Goal: Navigation & Orientation: Find specific page/section

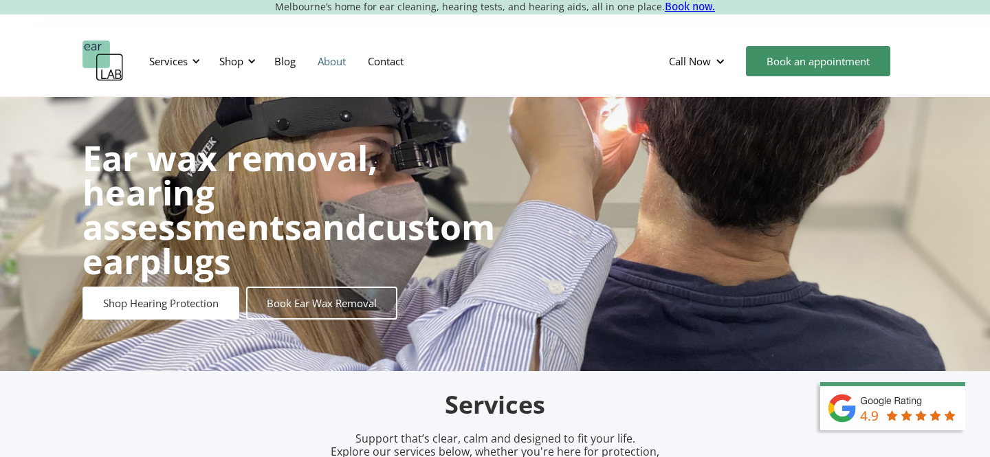
click at [331, 60] on link "About" at bounding box center [332, 61] width 50 height 40
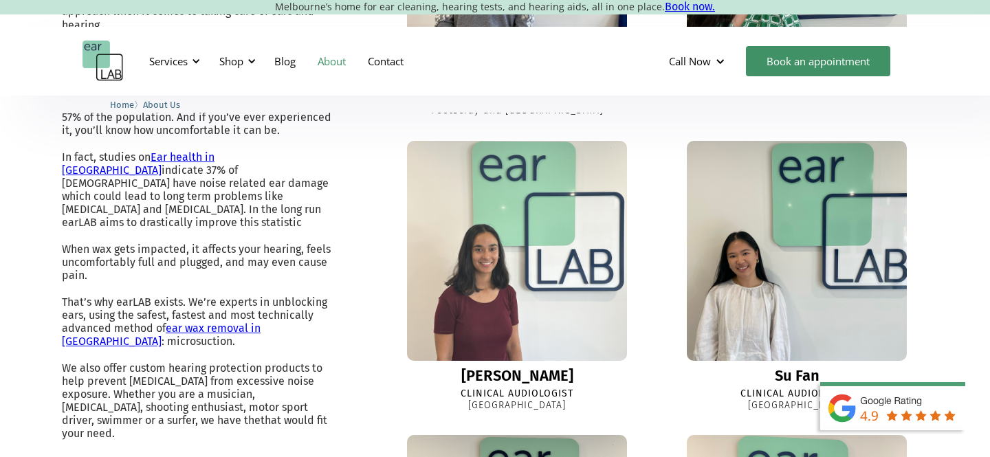
scroll to position [713, 0]
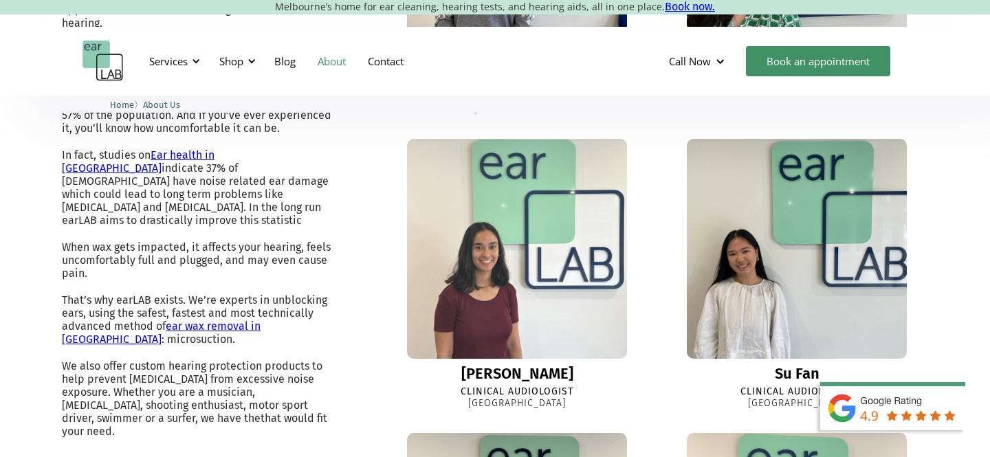
click at [516, 296] on img at bounding box center [517, 249] width 242 height 242
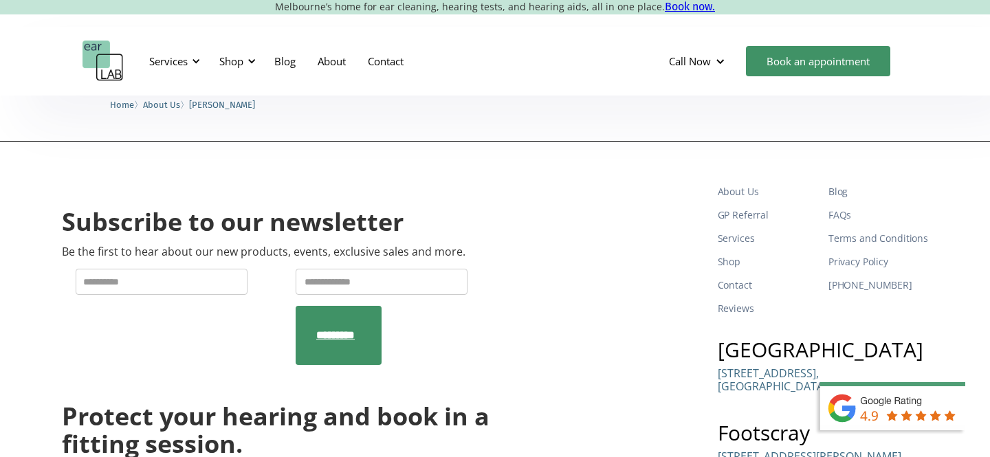
scroll to position [548, 0]
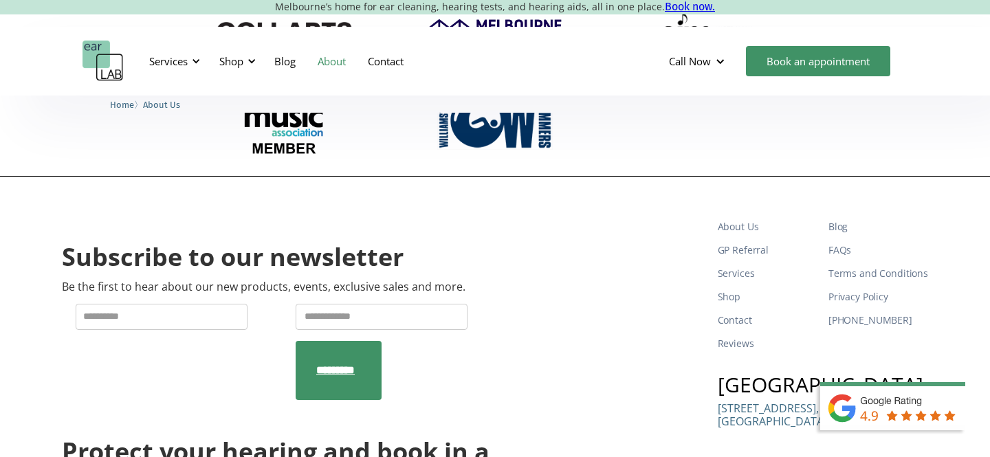
scroll to position [2065, 0]
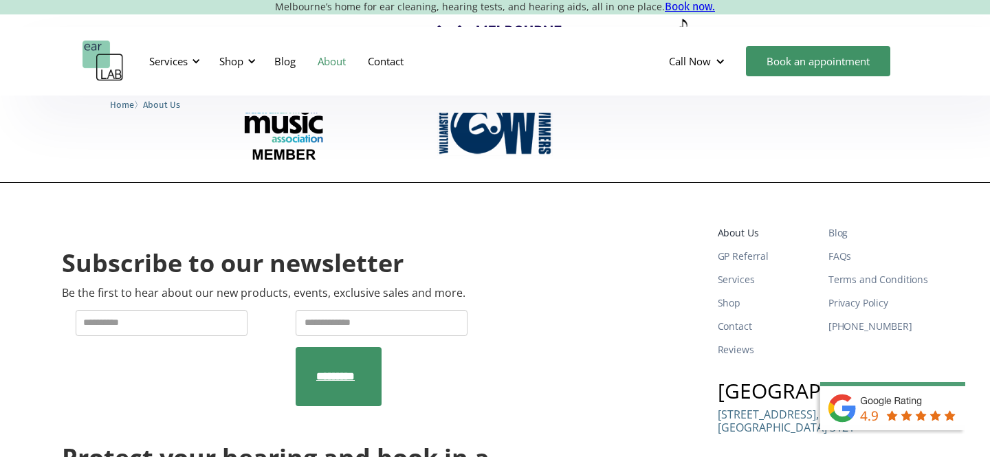
click at [742, 221] on link "About Us" at bounding box center [768, 232] width 100 height 23
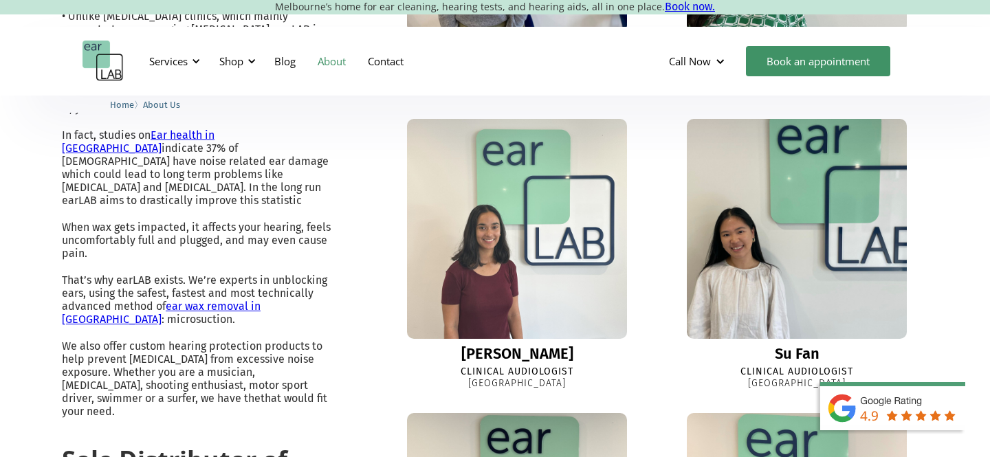
scroll to position [730, 0]
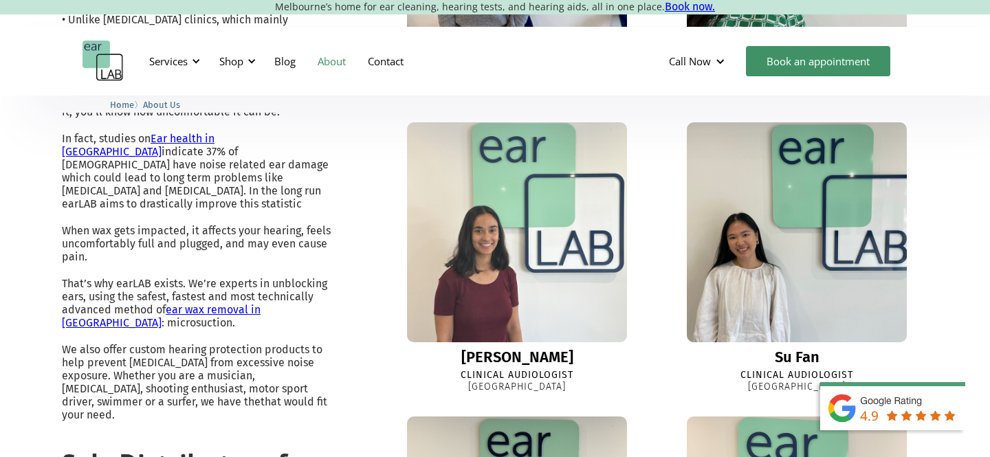
click at [577, 242] on img at bounding box center [517, 232] width 242 height 242
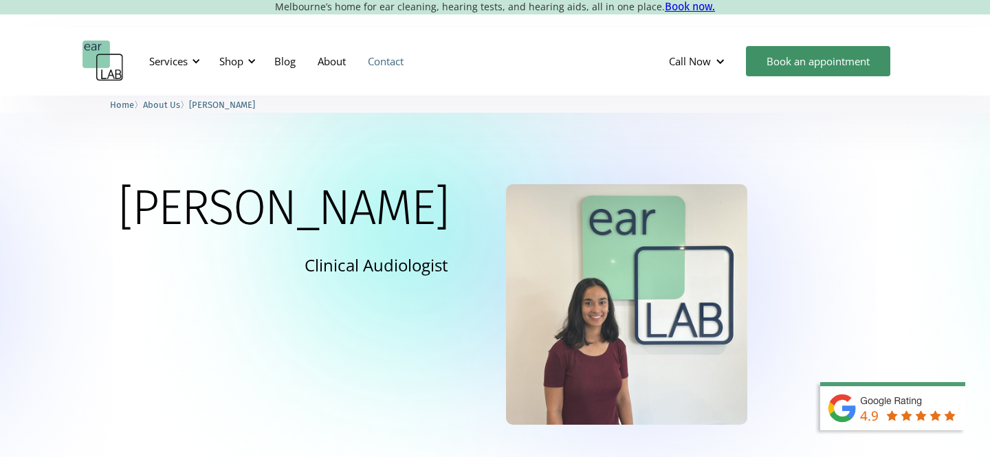
click at [376, 58] on link "Contact" at bounding box center [386, 61] width 58 height 40
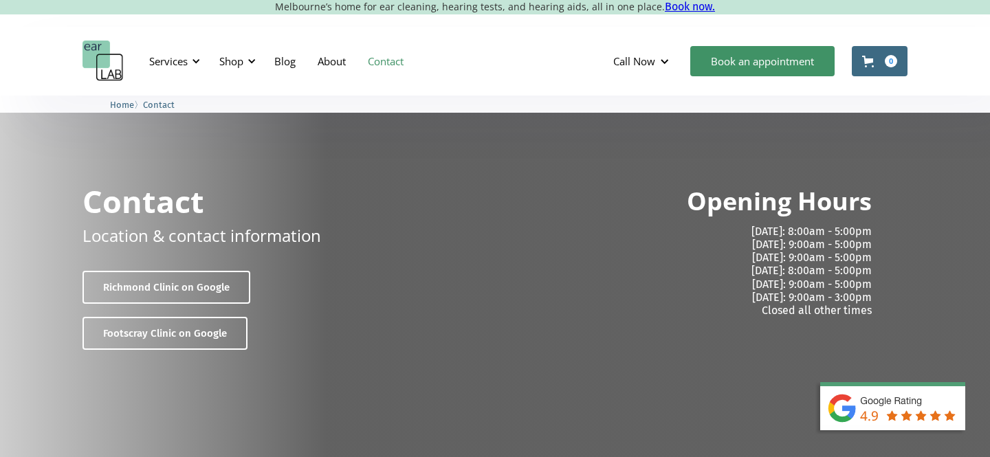
scroll to position [15, 0]
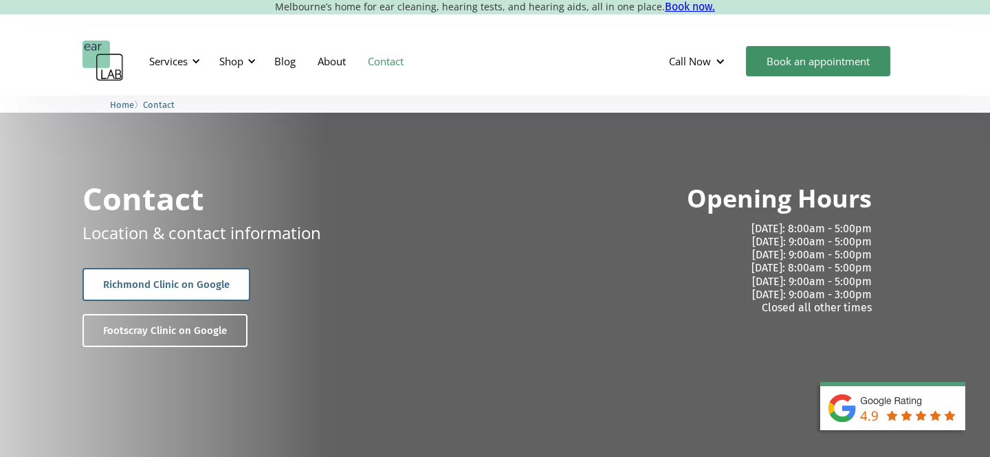
click at [171, 278] on link "Richmond Clinic on Google" at bounding box center [166, 284] width 168 height 33
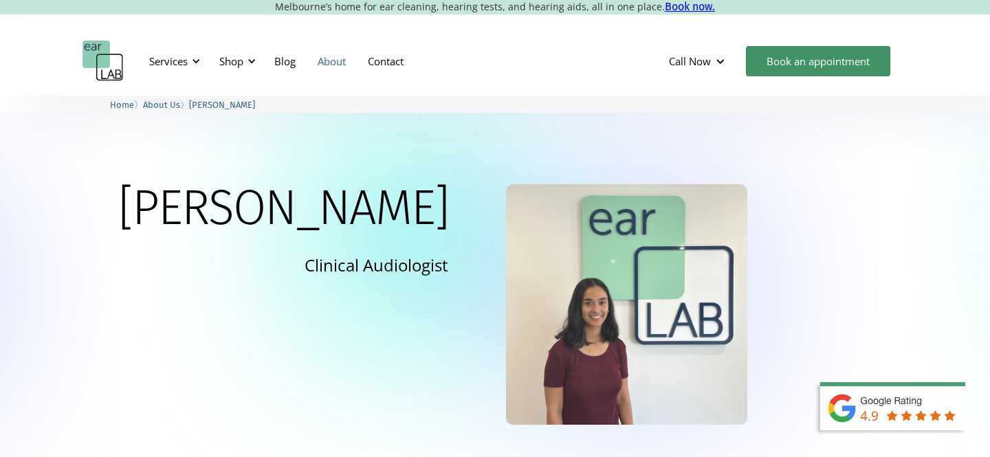
click at [330, 65] on link "About" at bounding box center [332, 61] width 50 height 40
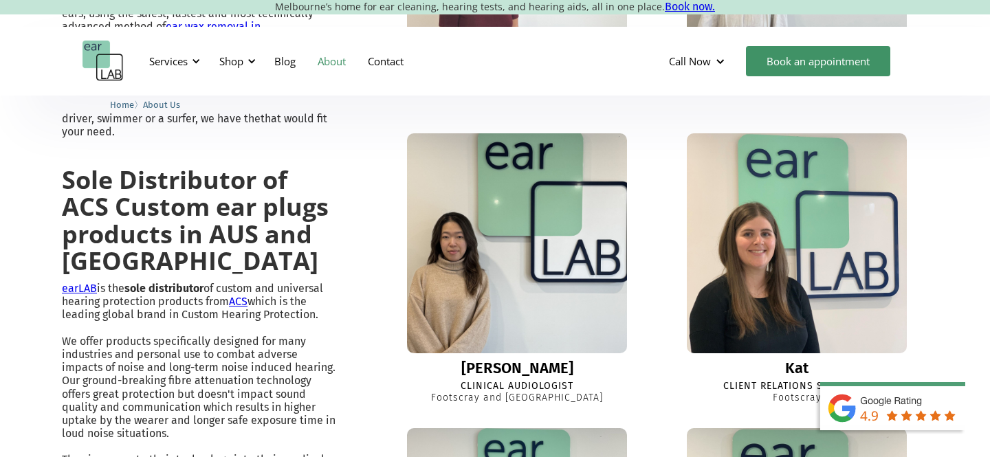
scroll to position [1016, 0]
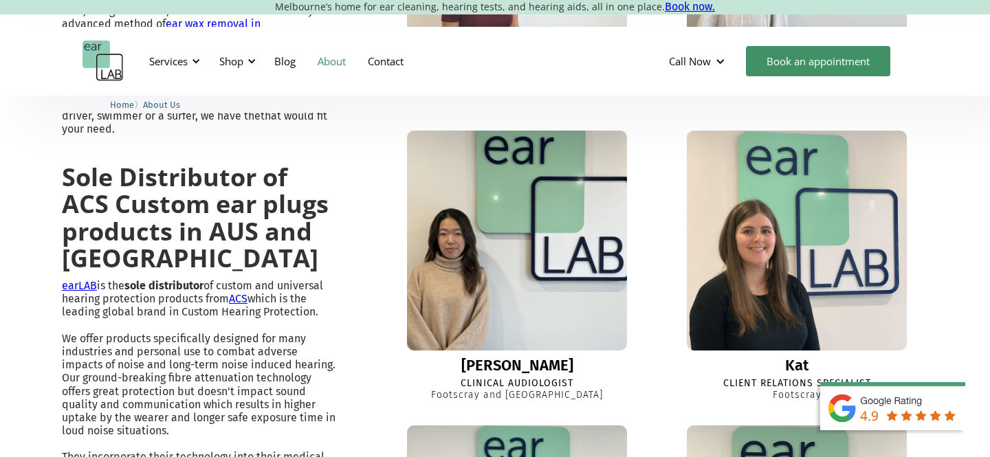
click at [551, 260] on img at bounding box center [517, 241] width 242 height 242
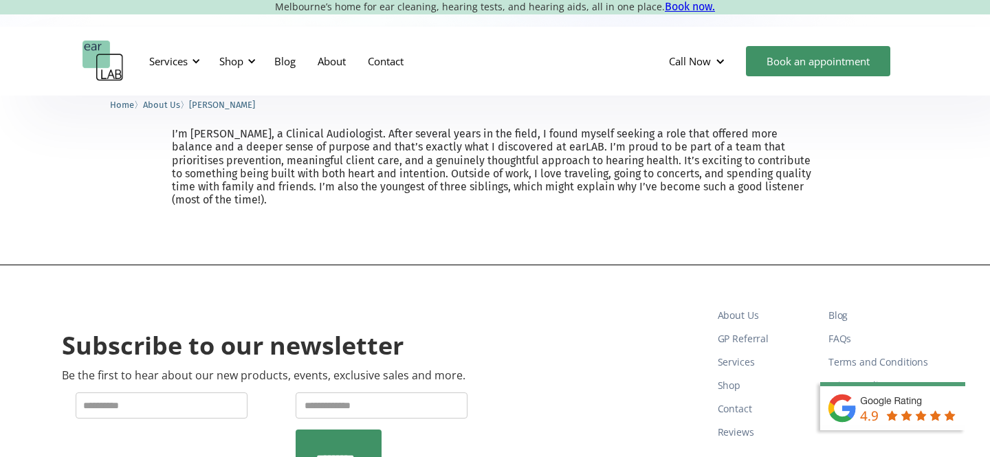
scroll to position [403, 0]
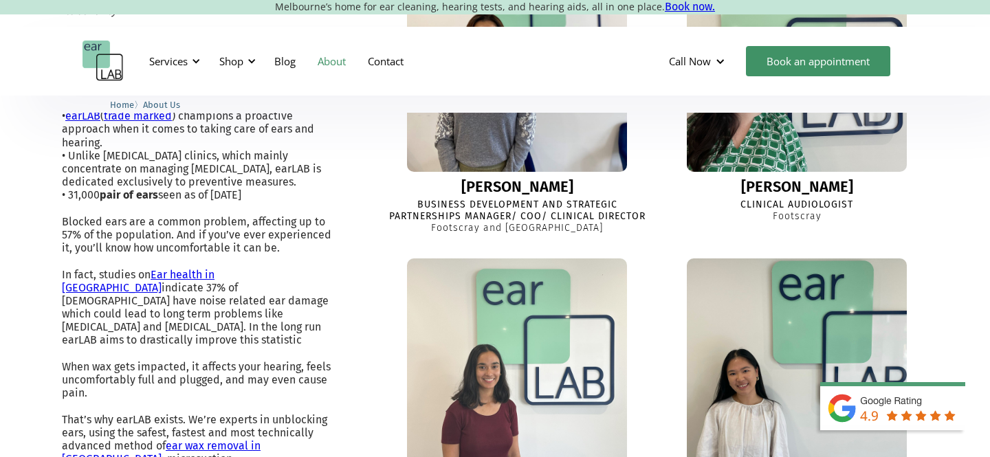
scroll to position [425, 0]
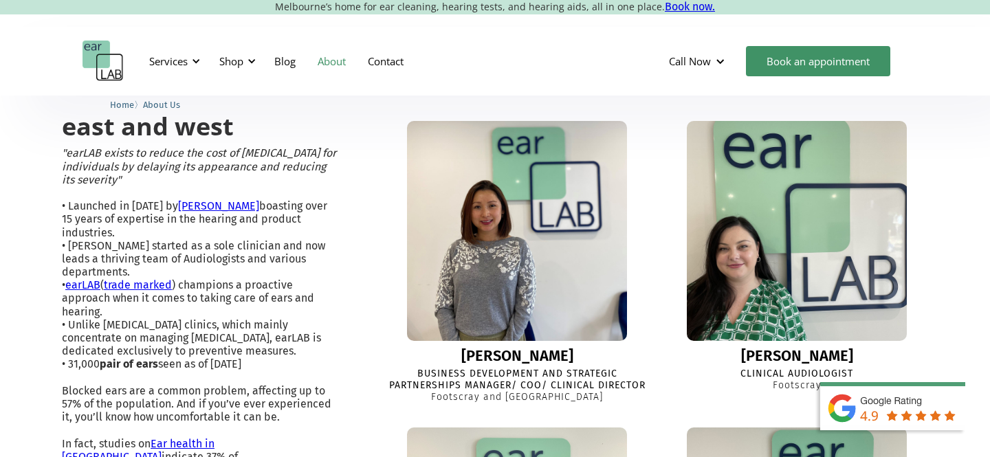
click at [761, 284] on img at bounding box center [796, 231] width 236 height 236
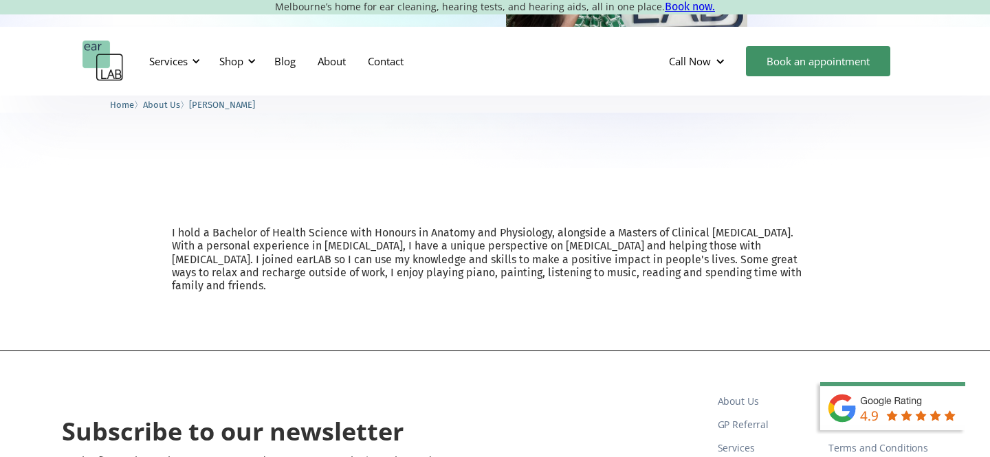
scroll to position [355, 0]
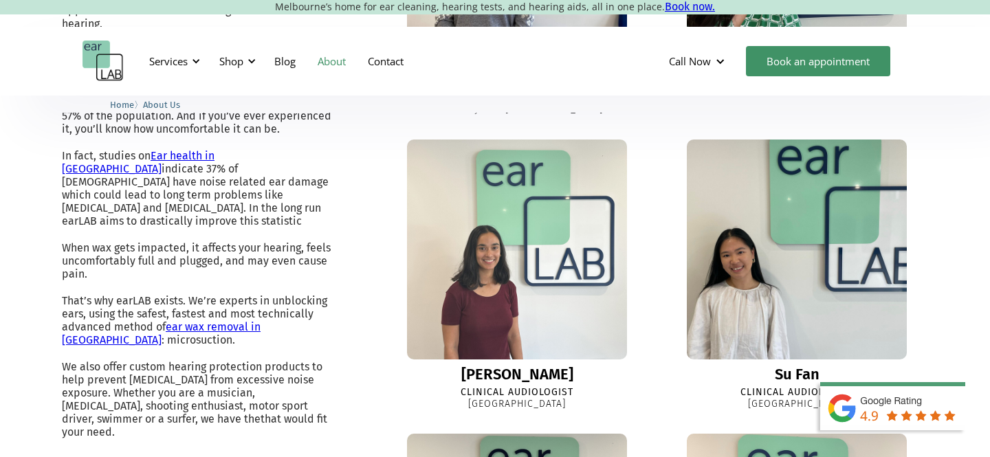
scroll to position [714, 0]
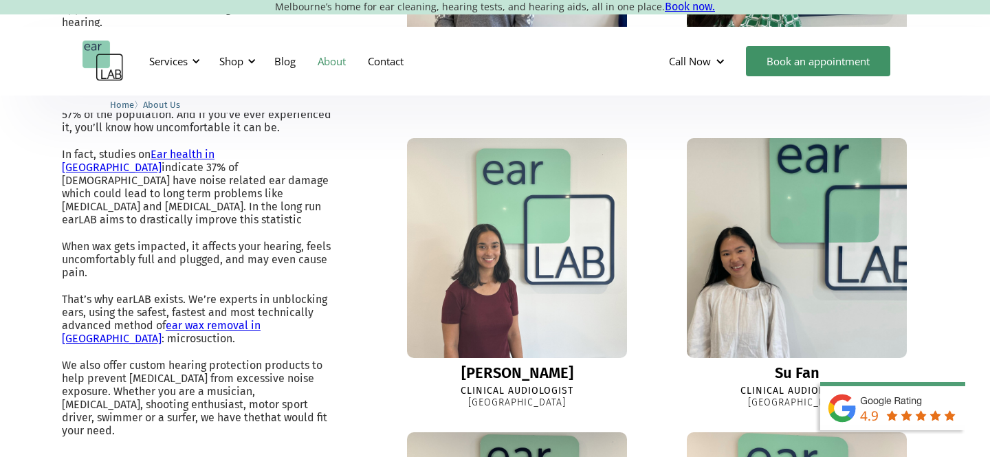
click at [744, 294] on img at bounding box center [797, 248] width 242 height 242
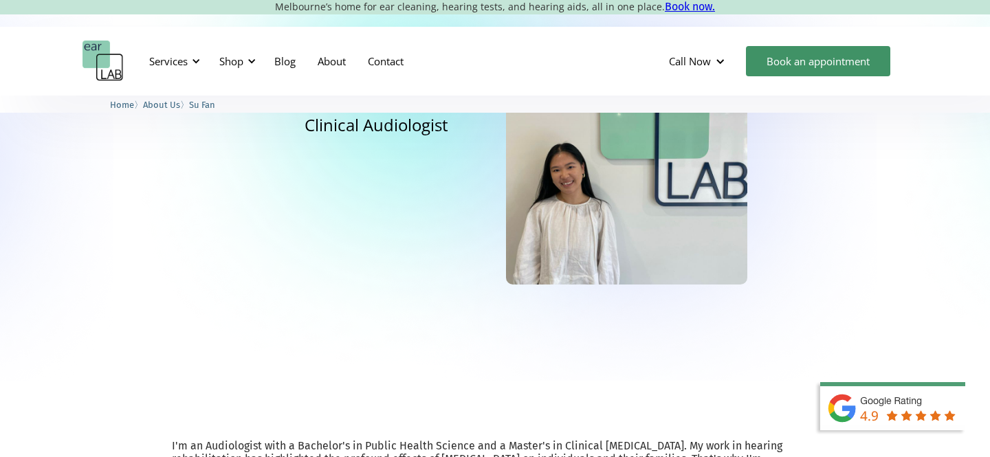
scroll to position [58, 0]
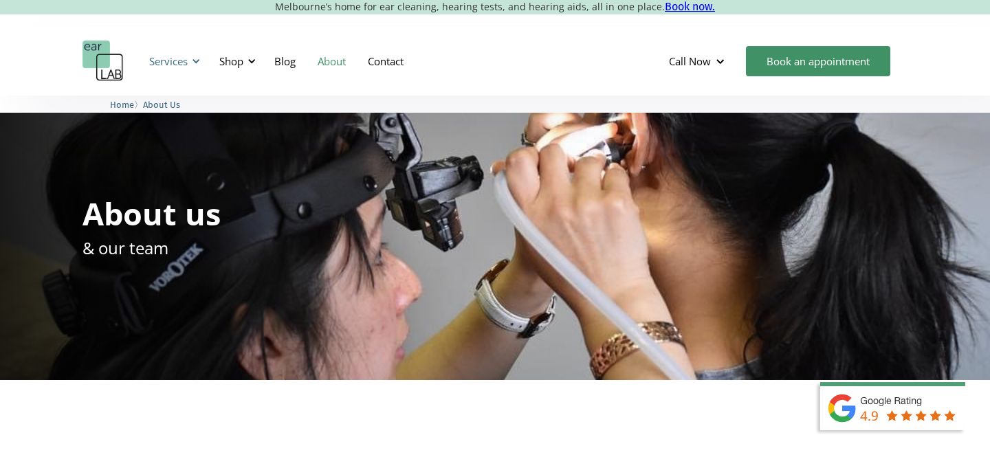
click at [185, 61] on div "Services" at bounding box center [168, 61] width 38 height 14
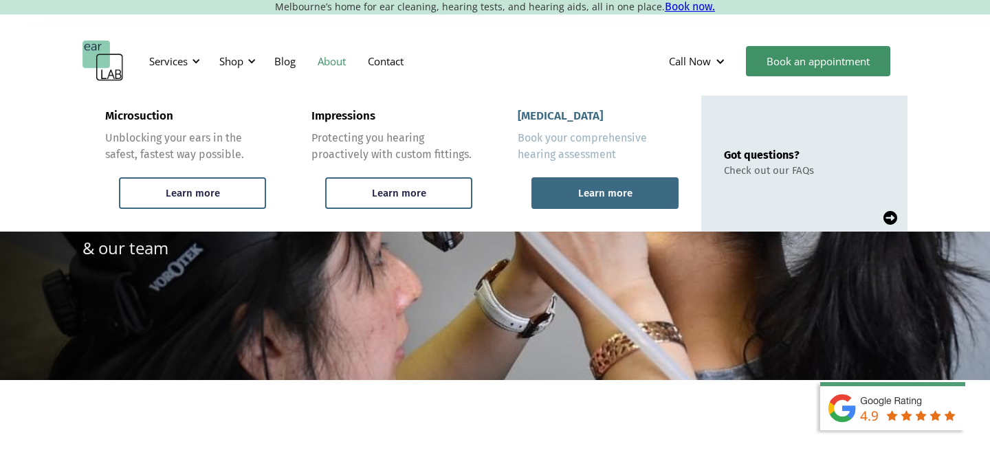
click at [581, 197] on div "Learn more" at bounding box center [605, 193] width 54 height 12
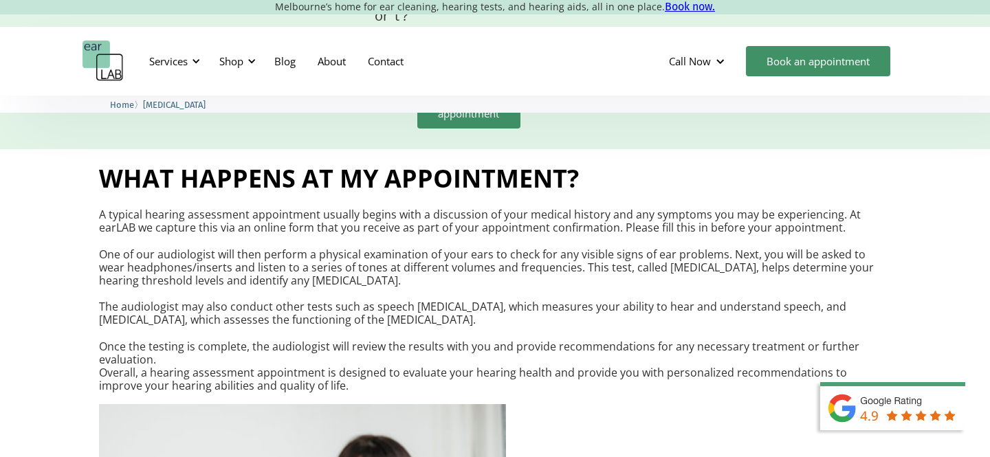
scroll to position [1392, 0]
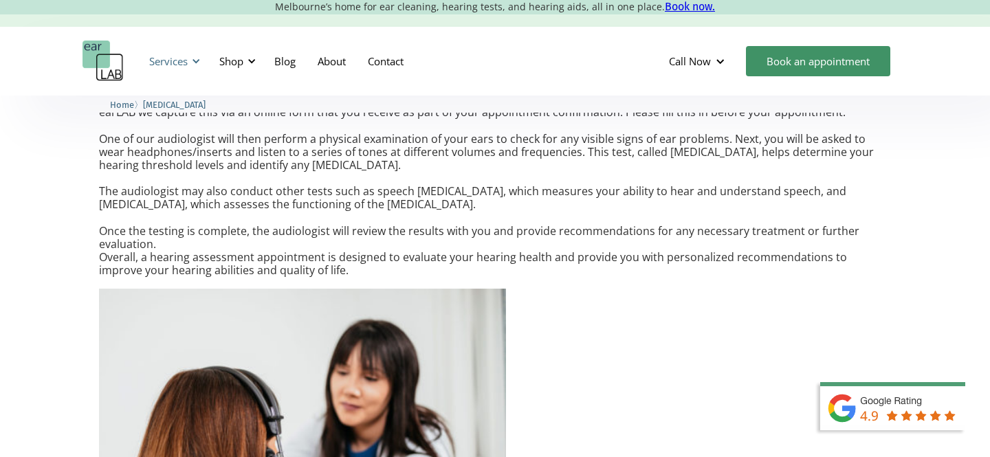
click at [188, 57] on div "Services" at bounding box center [172, 61] width 63 height 41
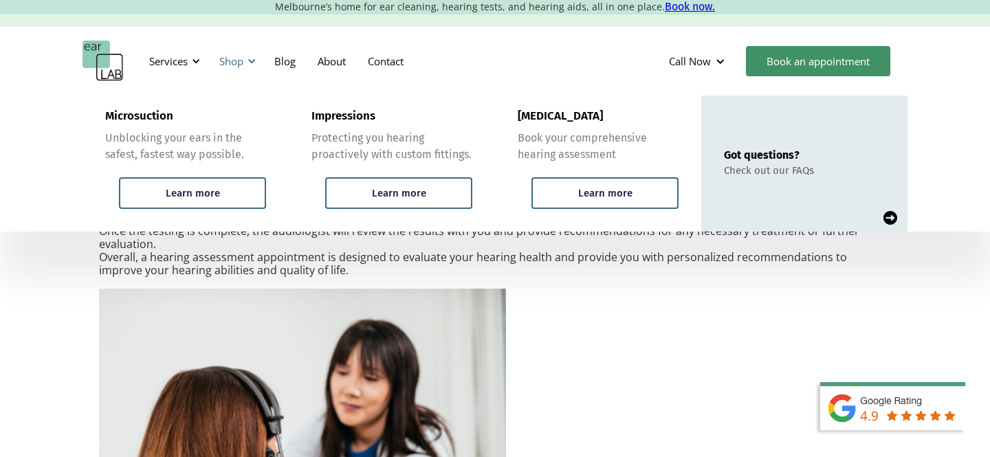
click at [246, 63] on div "Shop" at bounding box center [235, 61] width 49 height 41
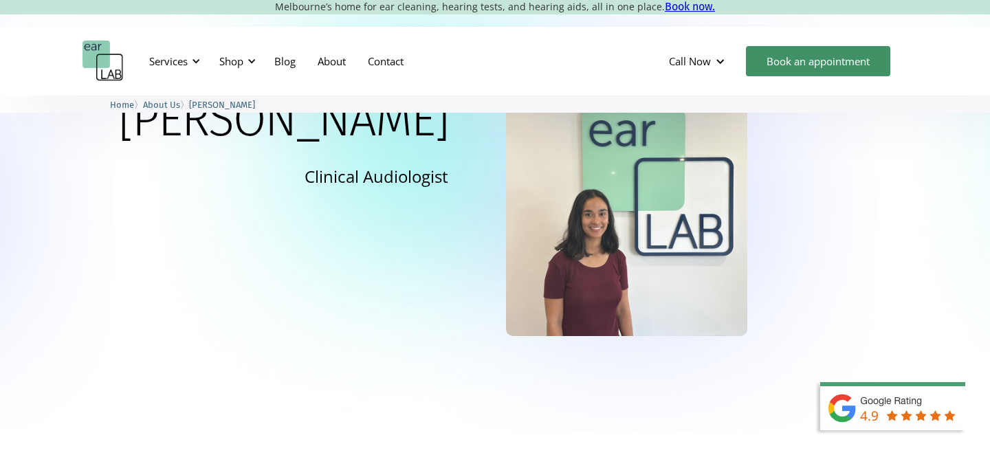
scroll to position [247, 0]
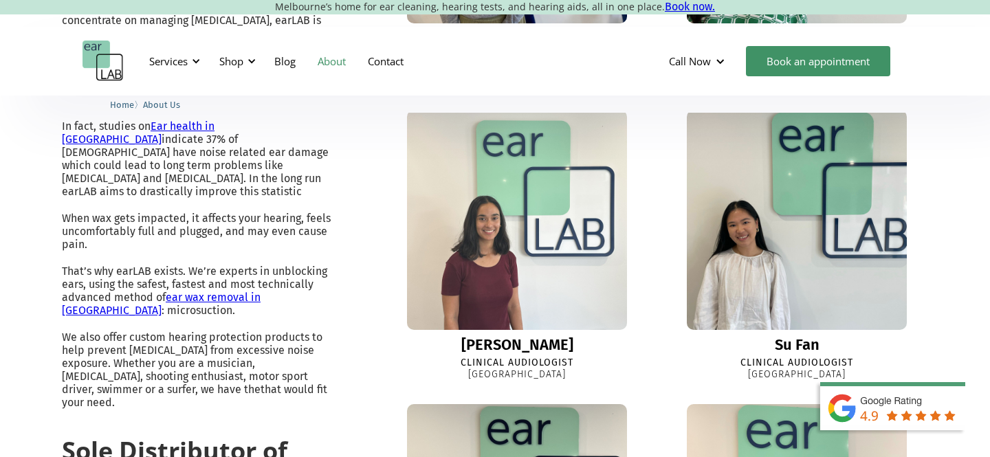
scroll to position [755, 0]
